Goal: Find specific page/section: Find specific page/section

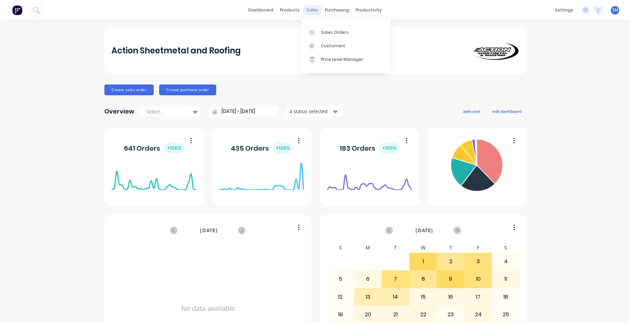
click at [311, 10] on div "sales" at bounding box center [312, 10] width 19 height 10
click at [322, 30] on div "Sales Orders" at bounding box center [335, 32] width 28 height 6
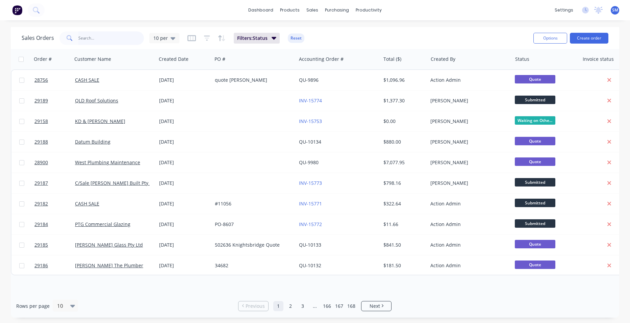
click at [92, 42] on input "text" at bounding box center [111, 38] width 66 height 14
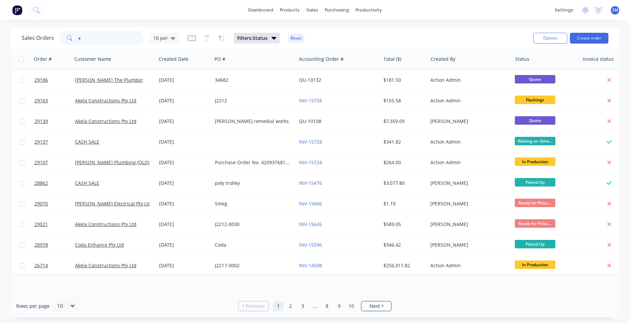
type input "e"
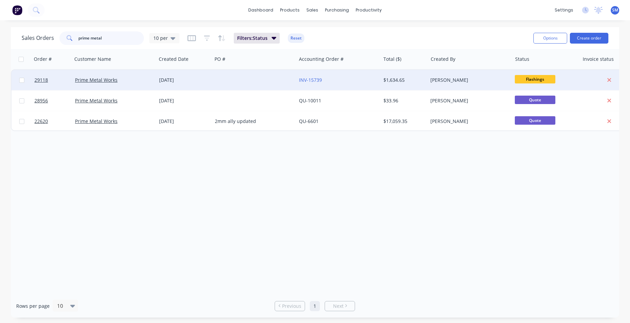
type input "prime metal"
click at [254, 78] on div at bounding box center [254, 80] width 84 height 20
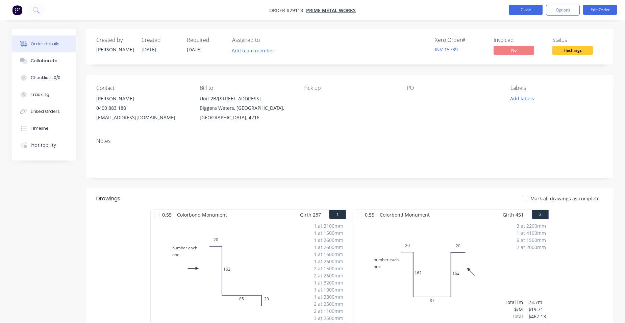
click at [524, 10] on button "Close" at bounding box center [526, 10] width 34 height 10
